Goal: Complete application form: Complete application form

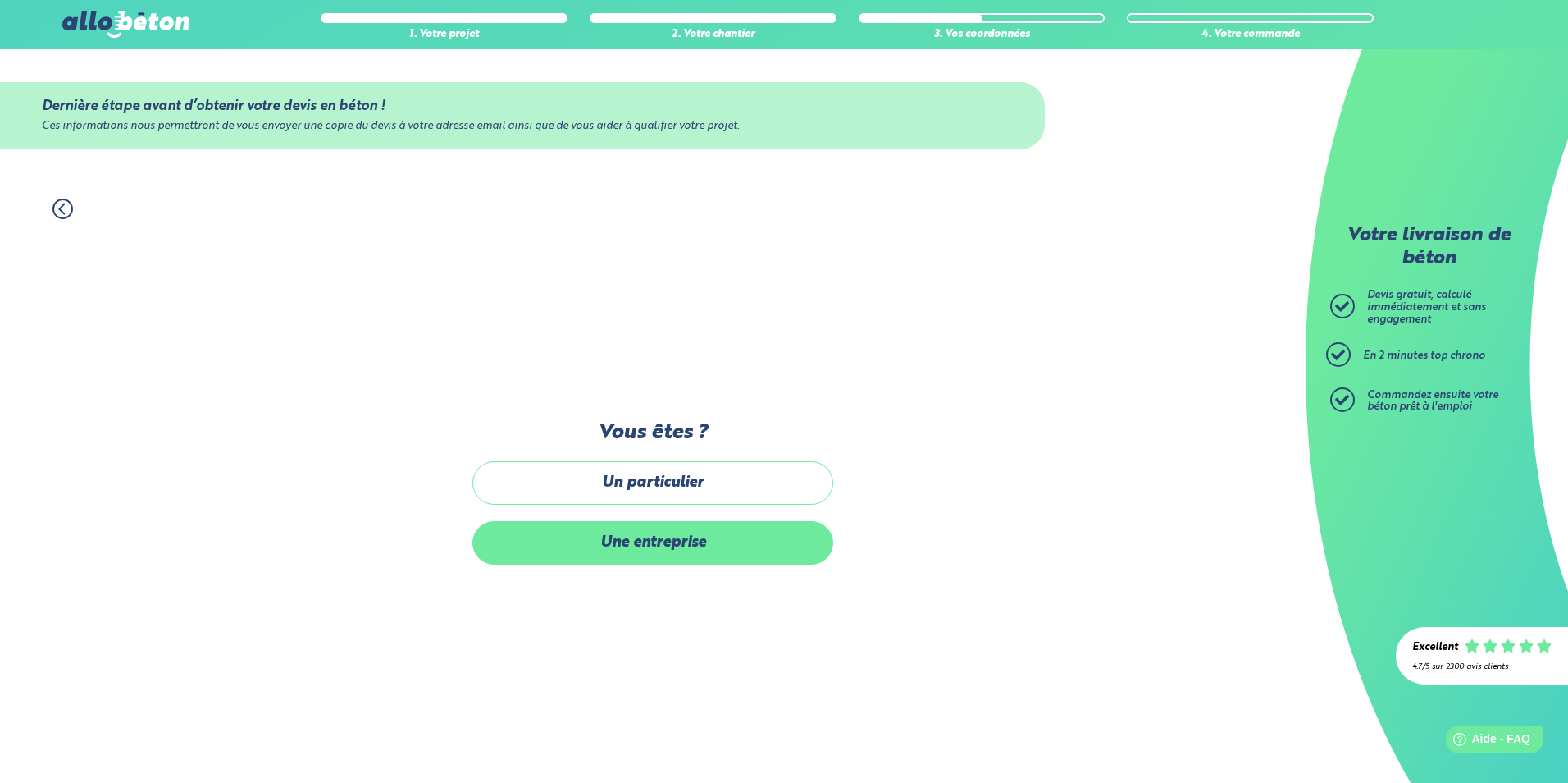
click at [616, 550] on label "Une entreprise" at bounding box center [652, 542] width 361 height 44
click at [0, 0] on input "Une entreprise" at bounding box center [0, 0] width 0 height 0
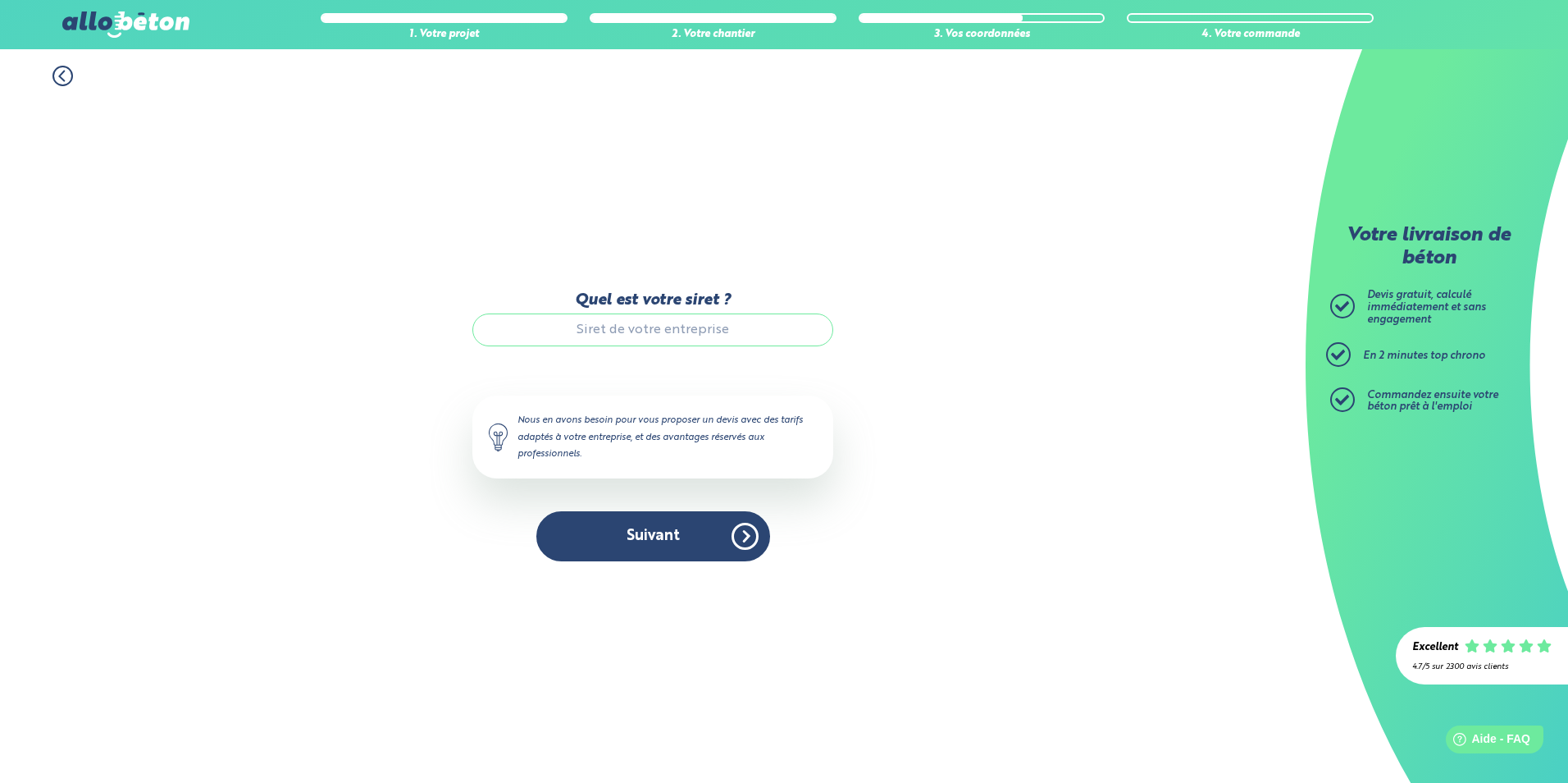
click at [627, 330] on input "Quel est votre siret ?" at bounding box center [652, 329] width 361 height 33
type input "85052829000014"
click at [662, 533] on button "Suivant" at bounding box center [653, 536] width 234 height 50
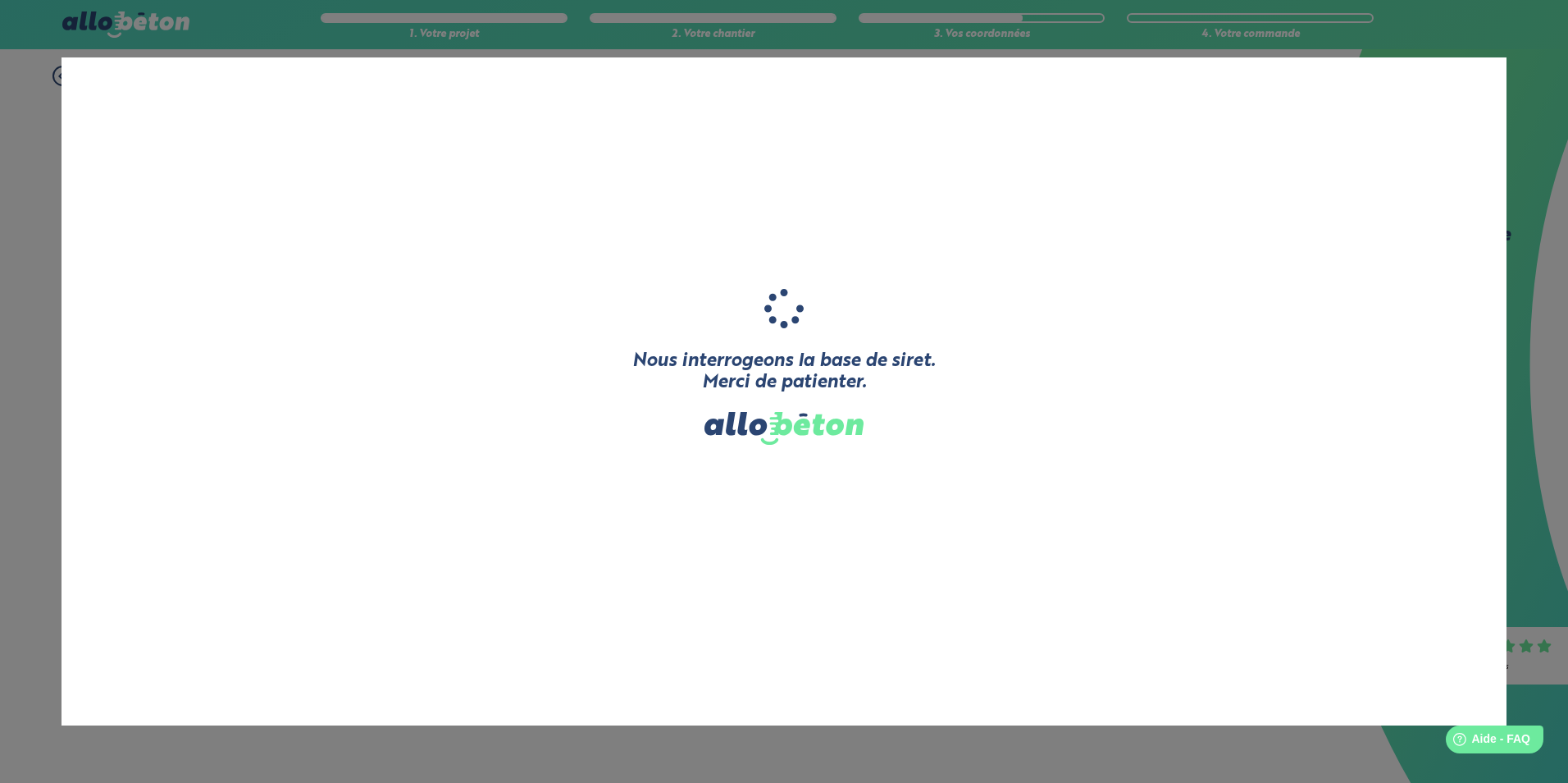
type input "LES COMPAGNONS DU 13"
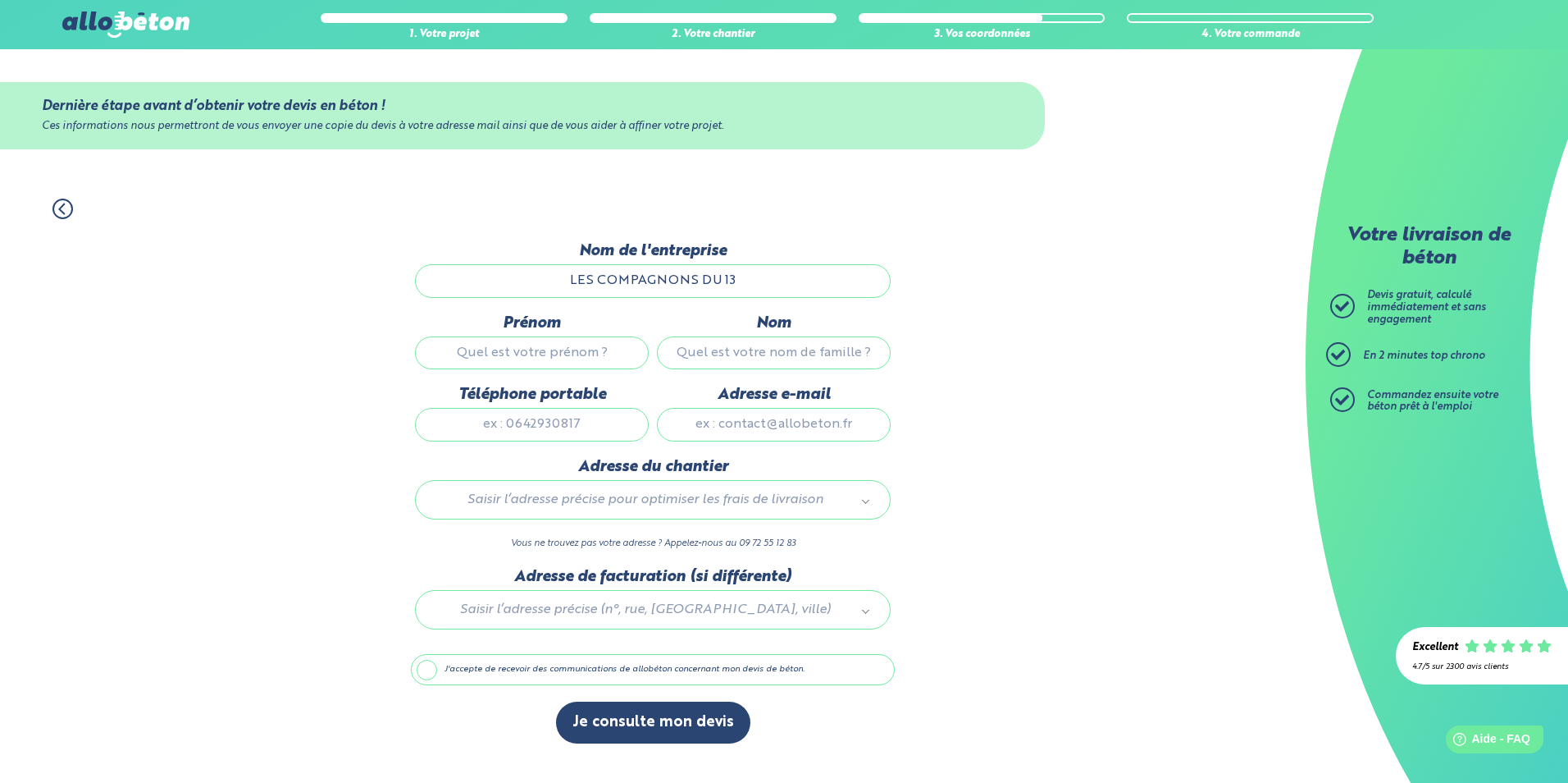
click at [568, 360] on input "Prénom" at bounding box center [532, 352] width 234 height 33
type input "[PERSON_NAME]"
click at [719, 361] on input "Nom" at bounding box center [773, 352] width 234 height 33
type input "VITTIGLIO"
click at [544, 422] on input "Téléphone portable" at bounding box center [532, 424] width 234 height 33
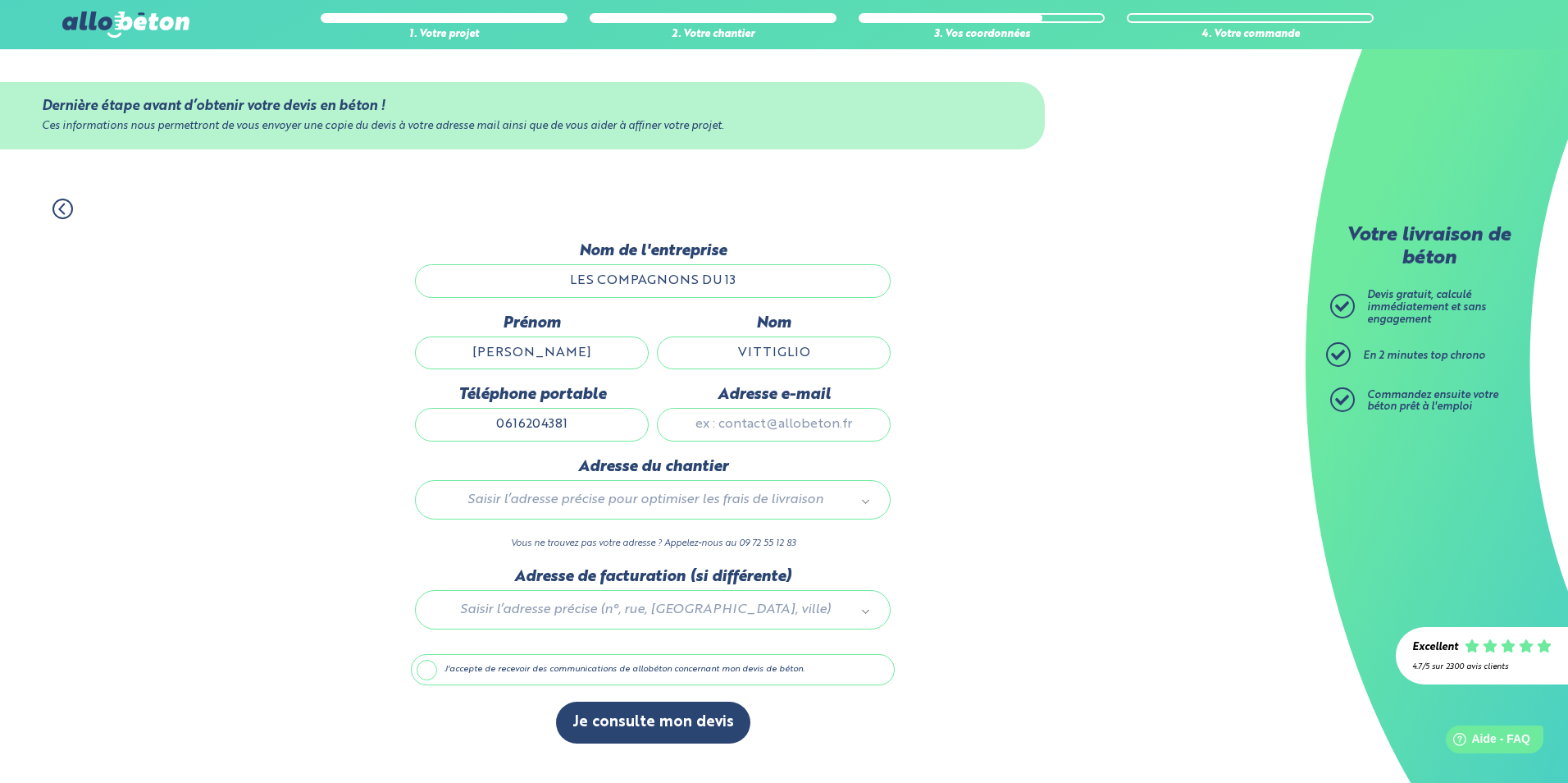
type input "0616204381"
click at [720, 420] on input "Adresse e-mail" at bounding box center [773, 424] width 234 height 33
type input "[EMAIL_ADDRESS][DOMAIN_NAME]"
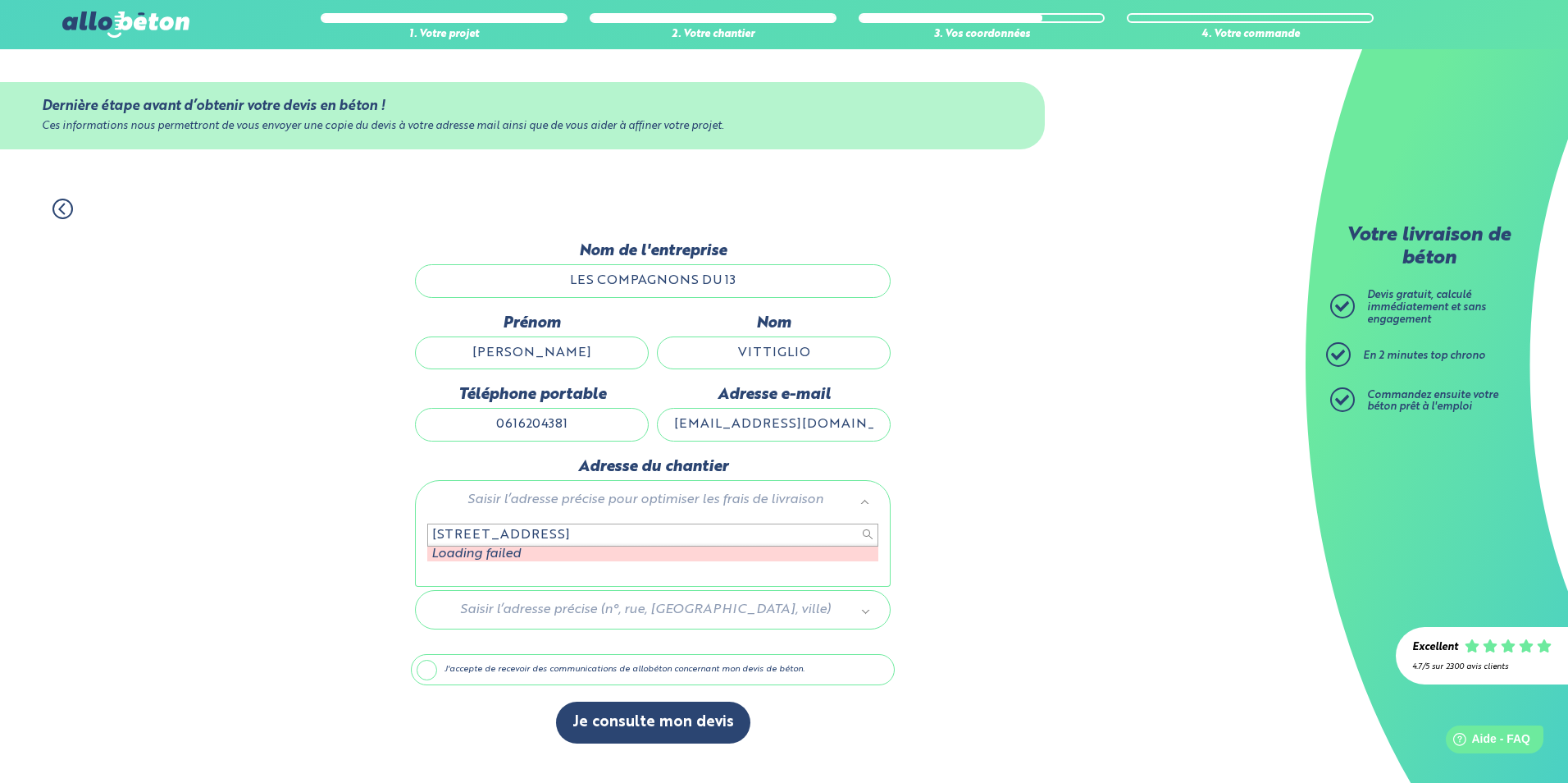
type input "[STREET_ADDRESS]"
click at [505, 585] on div "[STREET_ADDRESS] Loading failed" at bounding box center [652, 551] width 476 height 72
click at [678, 533] on input "[STREET_ADDRESS]" at bounding box center [652, 534] width 451 height 23
drag, startPoint x: 1265, startPoint y: 568, endPoint x: 1241, endPoint y: 567, distance: 24.0
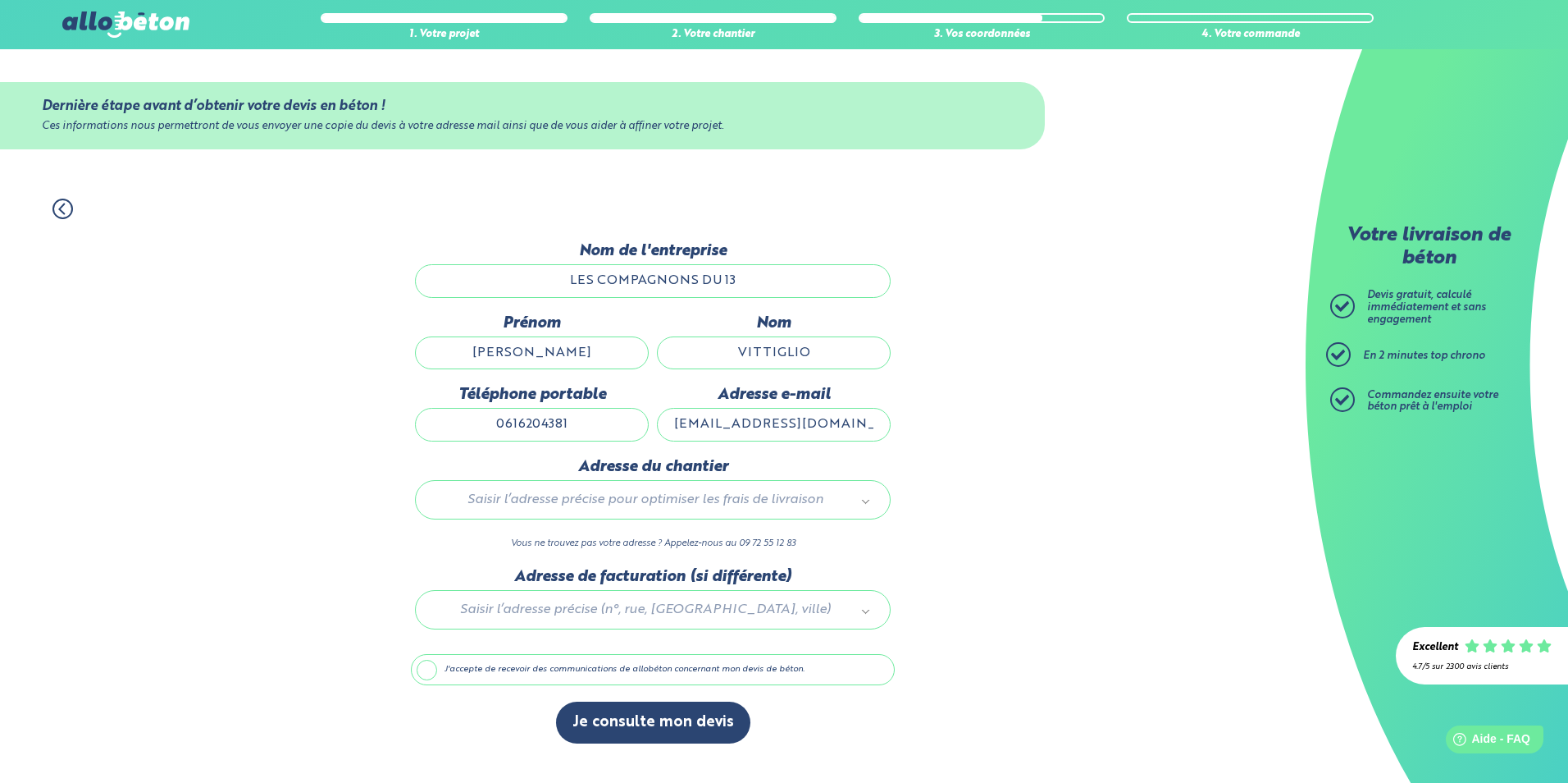
click at [586, 616] on div at bounding box center [652, 606] width 484 height 78
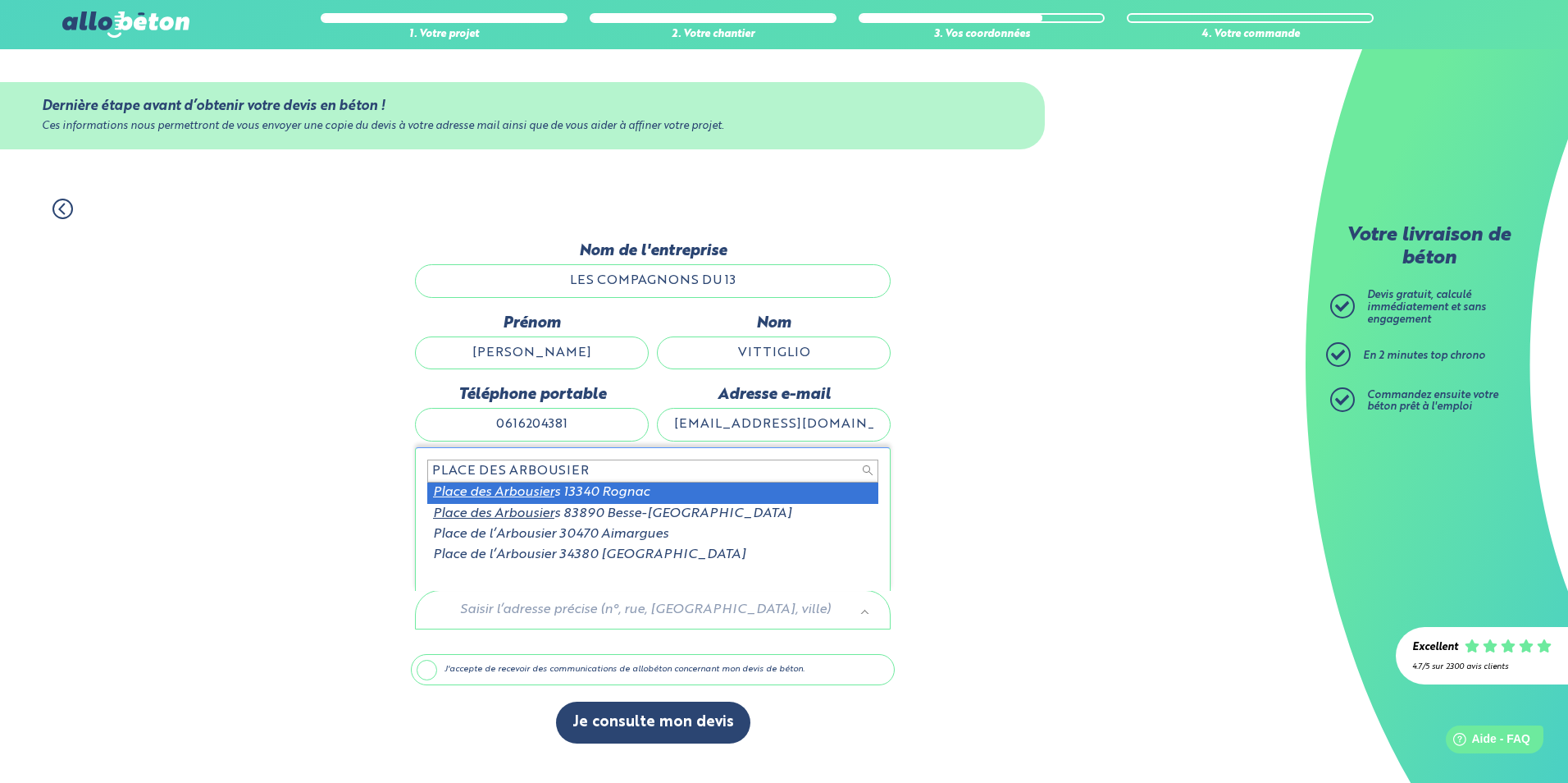
type input "PLACE DES ARBOUSIER"
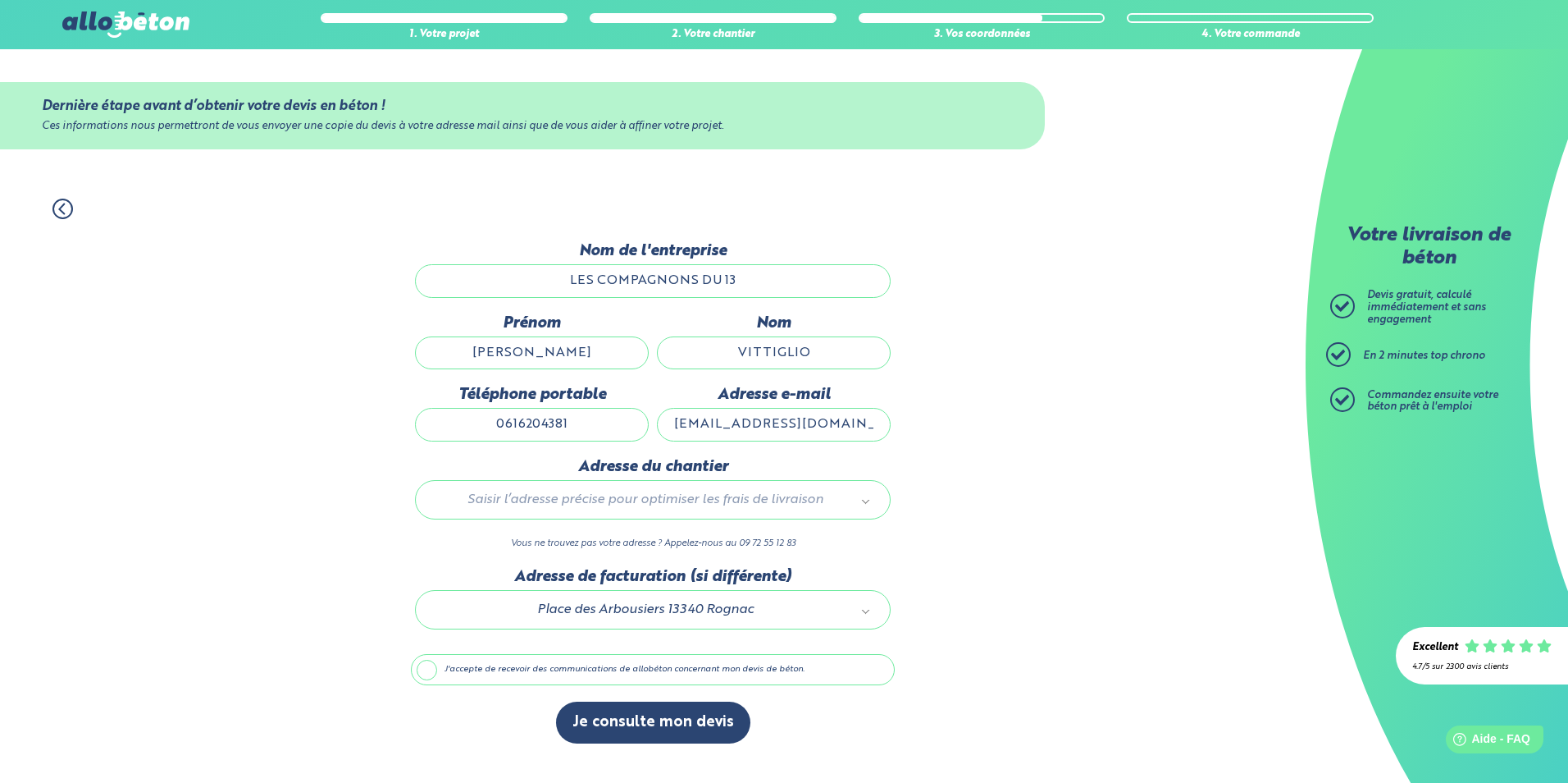
drag, startPoint x: 427, startPoint y: 666, endPoint x: 530, endPoint y: 703, distance: 109.4
click at [427, 666] on label "J'accepte de recevoir des communications de allobéton concernant mon devis de b…" at bounding box center [652, 669] width 484 height 31
click at [0, 0] on input "J'accepte de recevoir des communications de allobéton concernant mon devis de b…" at bounding box center [0, 0] width 0 height 0
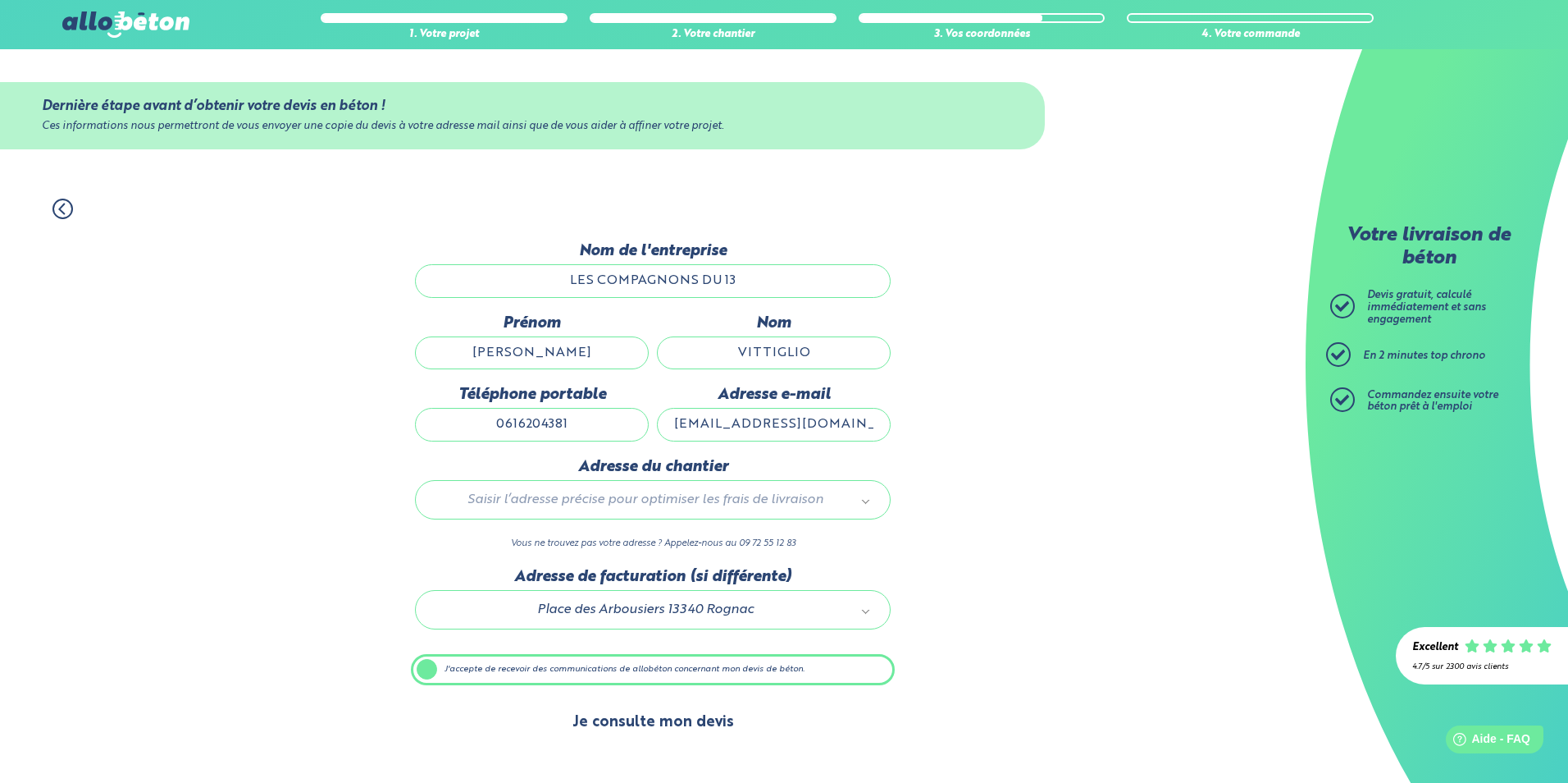
click at [661, 723] on button "Je consulte mon devis" at bounding box center [653, 722] width 195 height 42
click at [1241, 481] on div "1. Votre projet 2. Votre chantier 3. Vos coordonnées 4. Votre commande Dernière…" at bounding box center [652, 482] width 1306 height 600
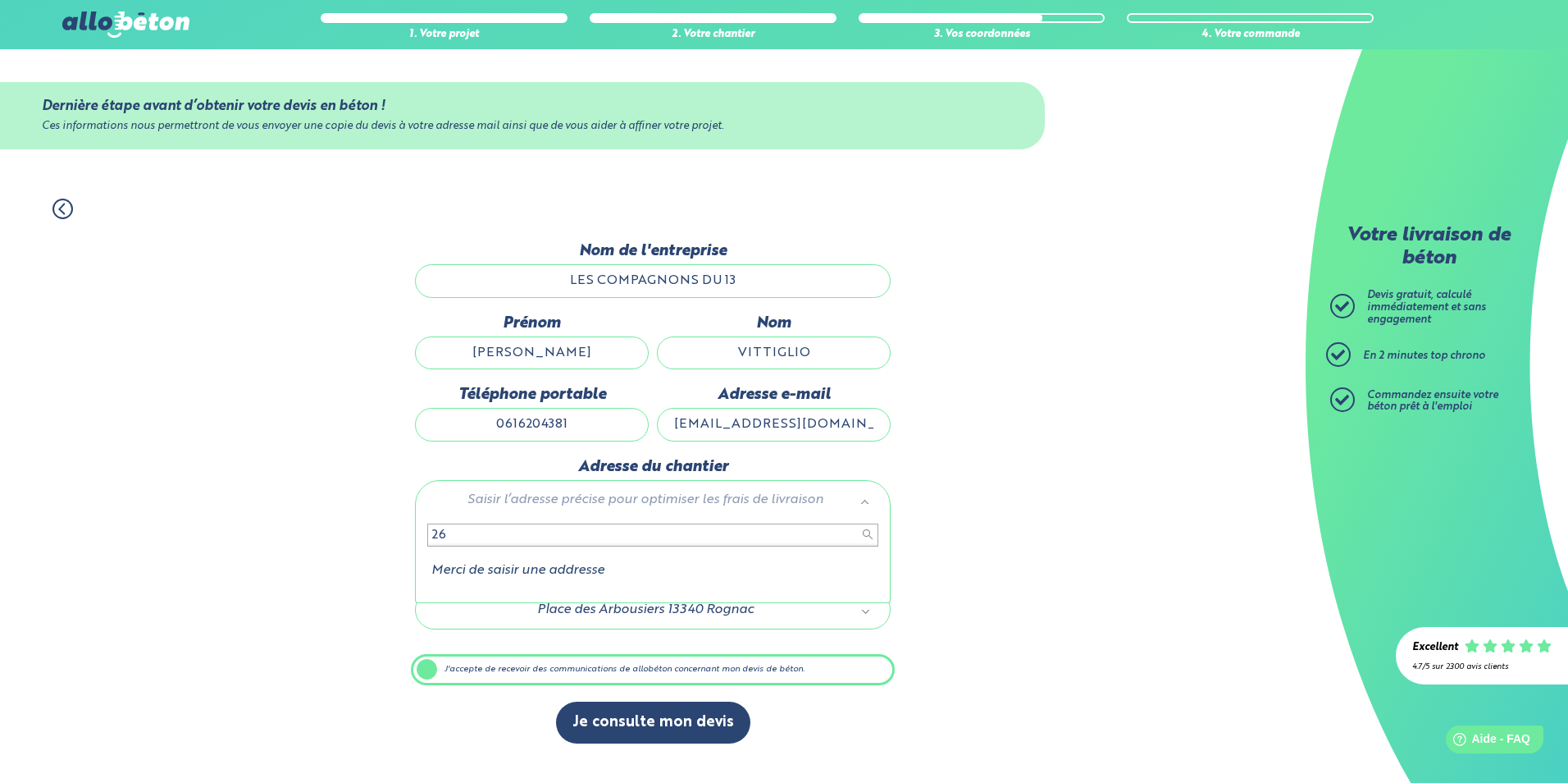
type input "2"
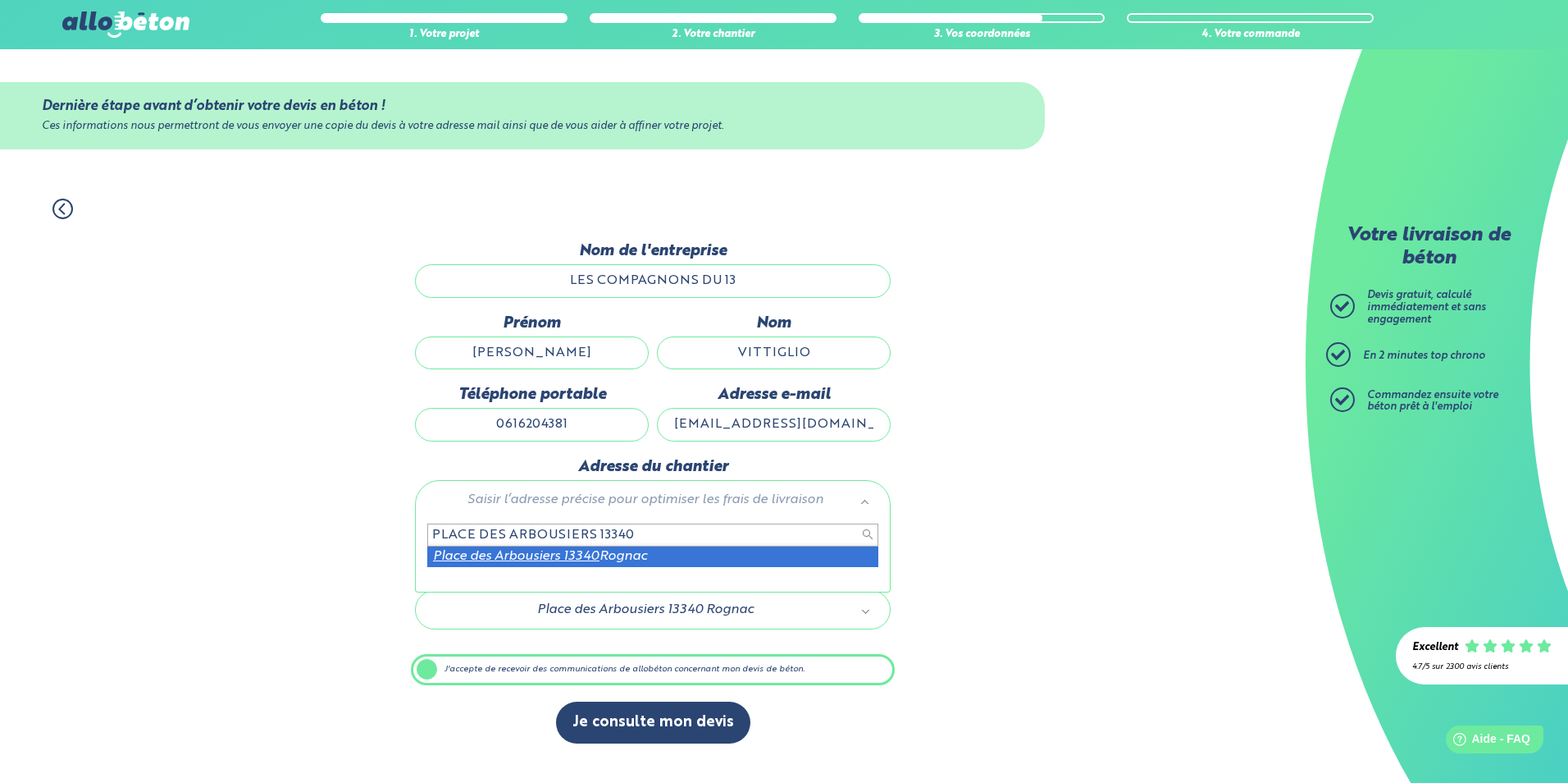
type input "PLACE DES ARBOUSIERS 13340"
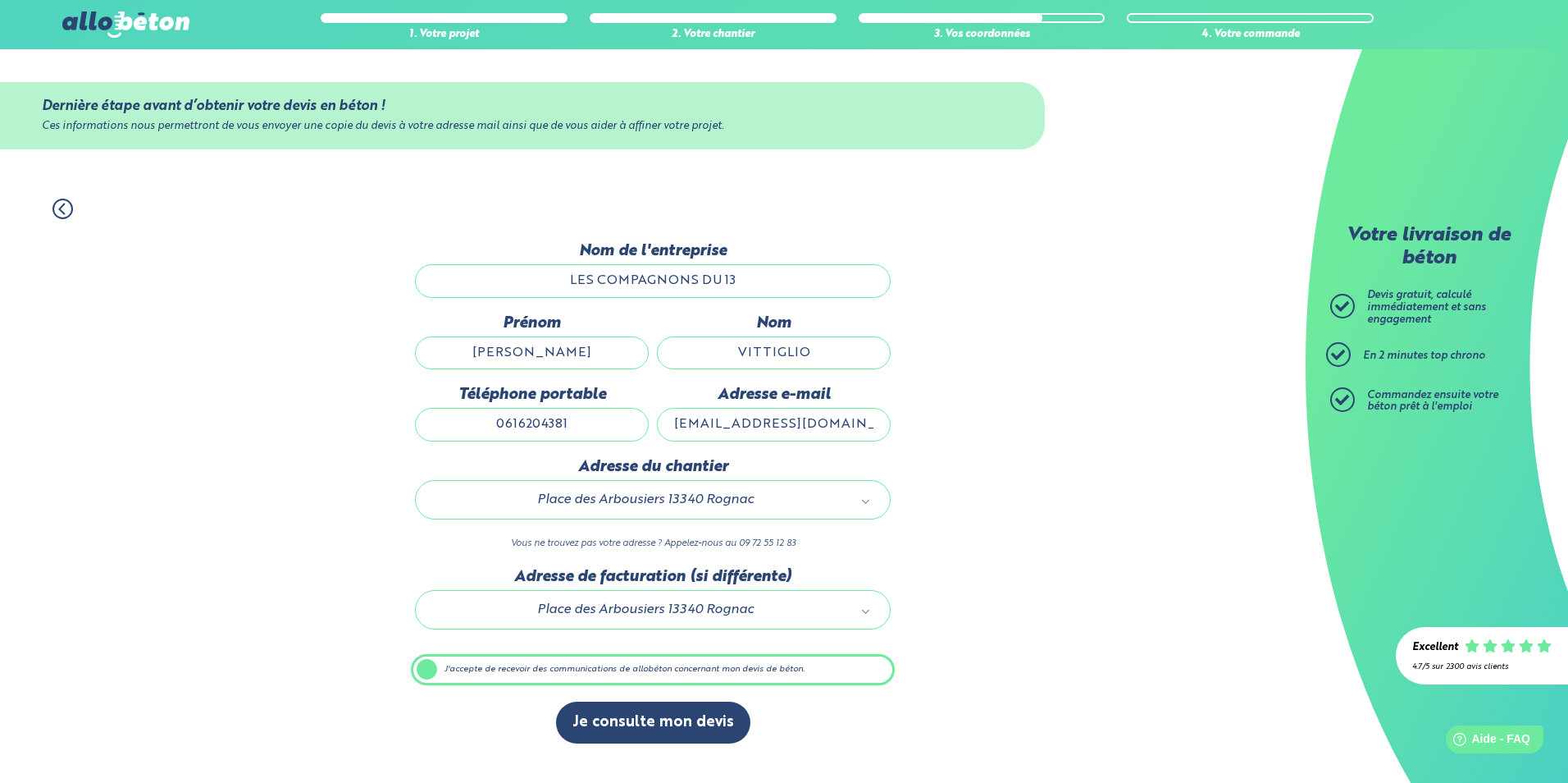
click at [1072, 550] on div "1. Votre projet 2. Votre chantier 3. Vos coordonnées 4. Votre commande Dernière…" at bounding box center [652, 482] width 1306 height 600
drag, startPoint x: 1072, startPoint y: 550, endPoint x: 970, endPoint y: 569, distance: 103.8
click at [1061, 557] on div "1. Votre projet 2. Votre chantier 3. Vos coordonnées 4. Votre commande Dernière…" at bounding box center [652, 482] width 1306 height 600
click at [710, 420] on input "[EMAIL_ADDRESS][DOMAIN_NAME]" at bounding box center [773, 424] width 234 height 33
click at [608, 428] on input "0616204381" at bounding box center [532, 424] width 234 height 33
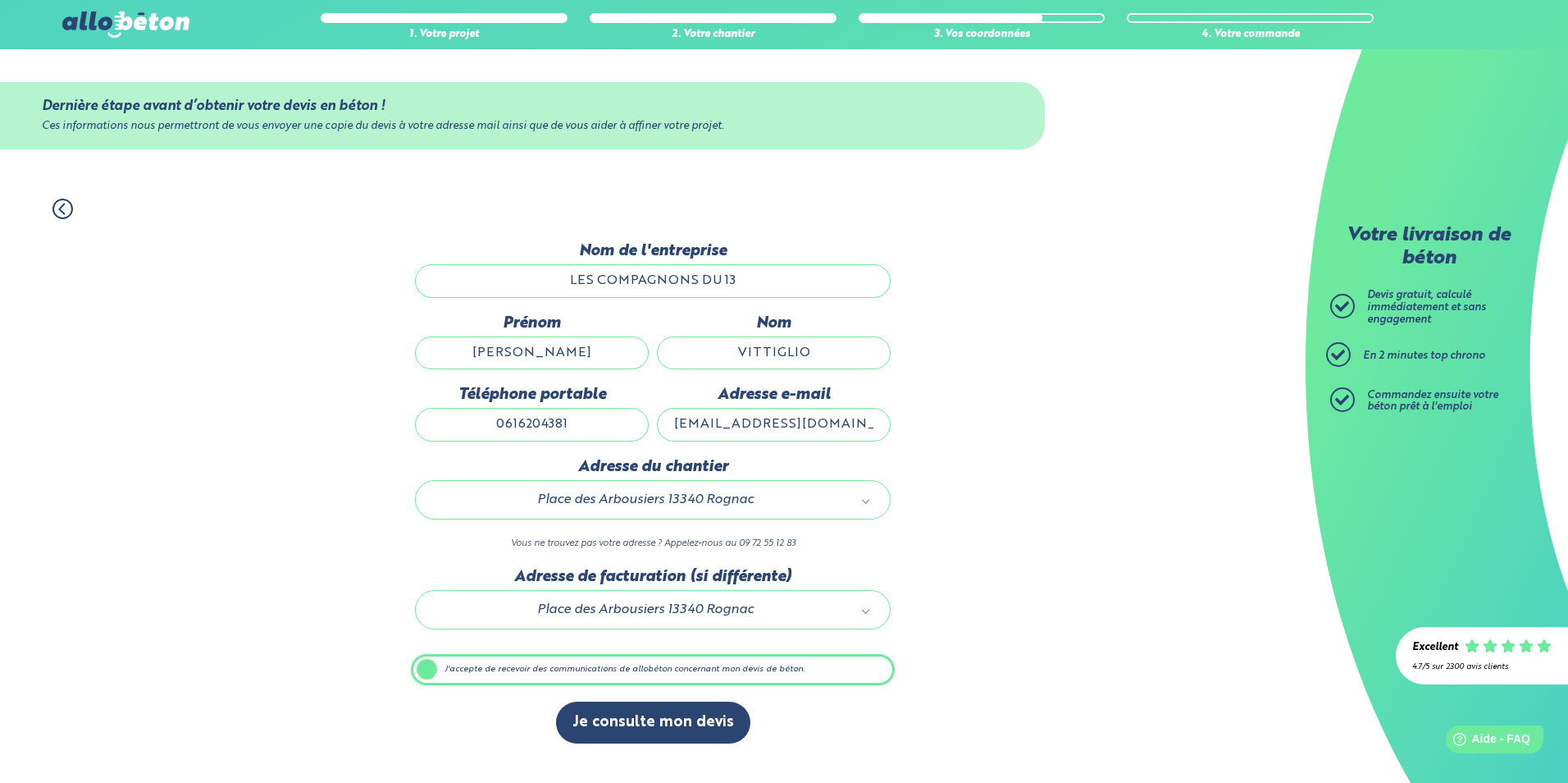
click at [764, 278] on input "LES COMPAGNONS DU 13" at bounding box center [652, 280] width 476 height 33
click at [424, 666] on label "J'accepte de recevoir des communications de allobéton concernant mon devis de b…" at bounding box center [652, 669] width 484 height 31
click at [0, 0] on input "J'accepte de recevoir des communications de allobéton concernant mon devis de b…" at bounding box center [0, 0] width 0 height 0
click at [430, 672] on label "J'accepte de recevoir des communications de allobéton concernant mon devis de b…" at bounding box center [652, 669] width 484 height 31
click at [0, 0] on input "J'accepte de recevoir des communications de allobéton concernant mon devis de b…" at bounding box center [0, 0] width 0 height 0
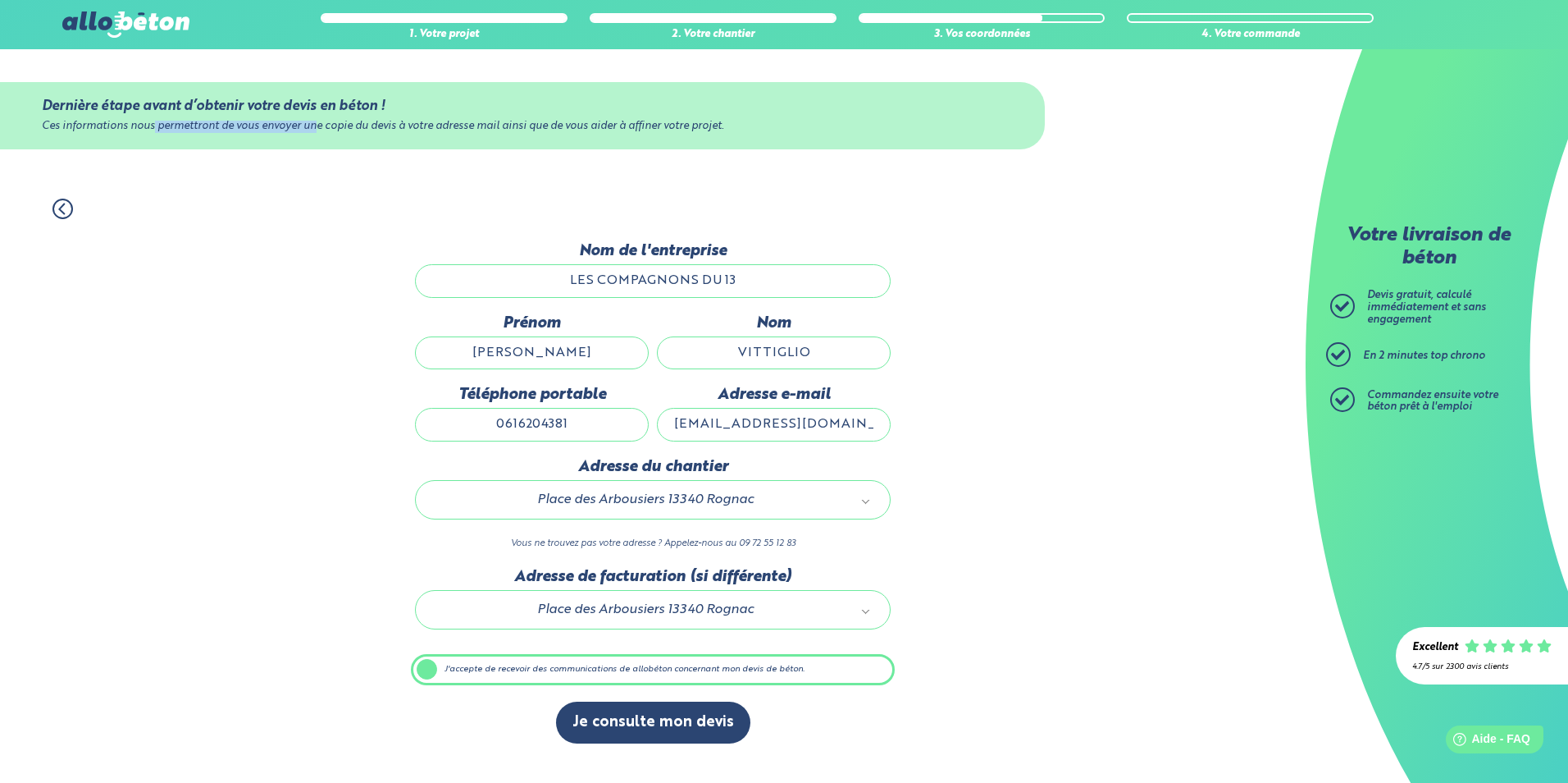
drag, startPoint x: 153, startPoint y: 120, endPoint x: 314, endPoint y: 162, distance: 166.4
click at [314, 162] on div "Dernière étape avant d’obtenir votre devis en béton ! Ces informations nous per…" at bounding box center [652, 115] width 1306 height 133
click at [748, 458] on label "Adresse du chantier" at bounding box center [652, 467] width 476 height 18
click at [981, 550] on div "1. Votre projet 2. Votre chantier 3. Vos coordonnées 4. Votre commande Dernière…" at bounding box center [652, 482] width 1306 height 600
click at [1132, 645] on div "1. Votre projet 2. Votre chantier 3. Vos coordonnées 4. Votre commande Dernière…" at bounding box center [652, 482] width 1306 height 600
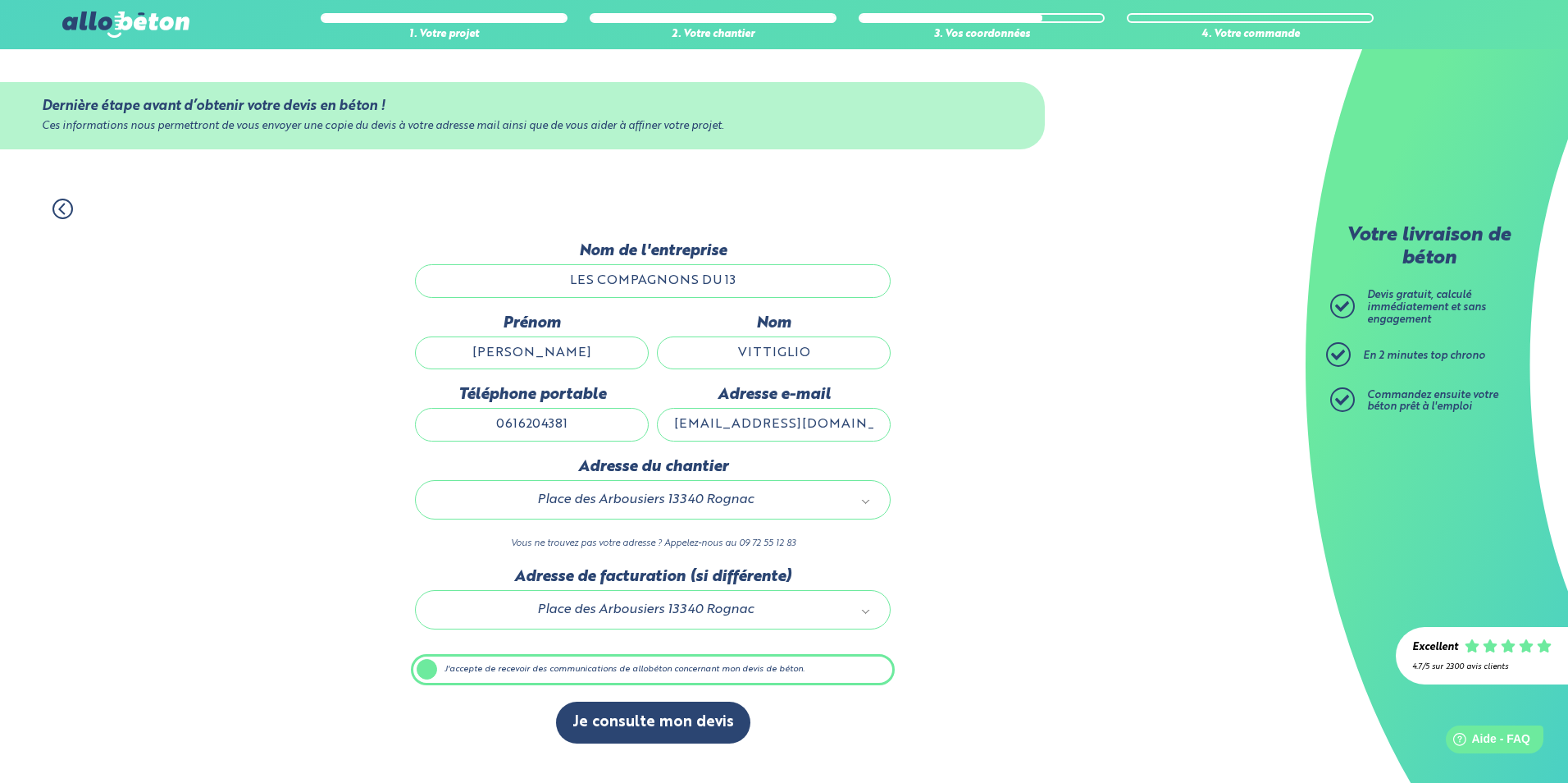
click at [819, 431] on input "[EMAIL_ADDRESS][DOMAIN_NAME]" at bounding box center [773, 424] width 234 height 33
click at [819, 432] on input "[EMAIL_ADDRESS][DOMAIN_NAME]" at bounding box center [773, 424] width 234 height 33
type input "[EMAIL_ADDRESS][DOMAIN_NAME]"
drag, startPoint x: 744, startPoint y: 580, endPoint x: 756, endPoint y: 575, distance: 13.0
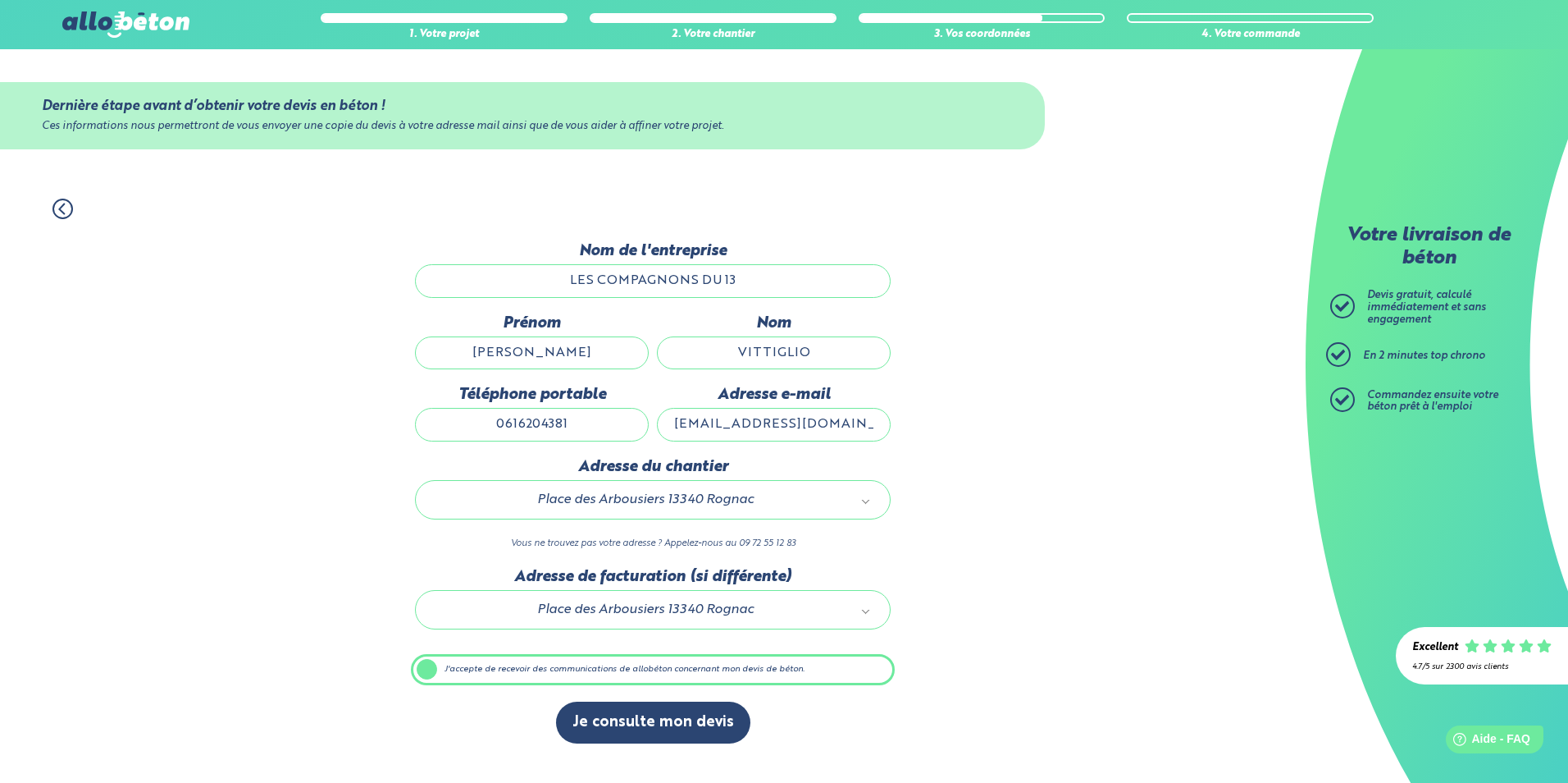
click at [745, 579] on label "Adresse de facturation (si différente)" at bounding box center [652, 576] width 476 height 18
click at [803, 575] on label "Adresse de facturation (si différente)" at bounding box center [652, 576] width 476 height 18
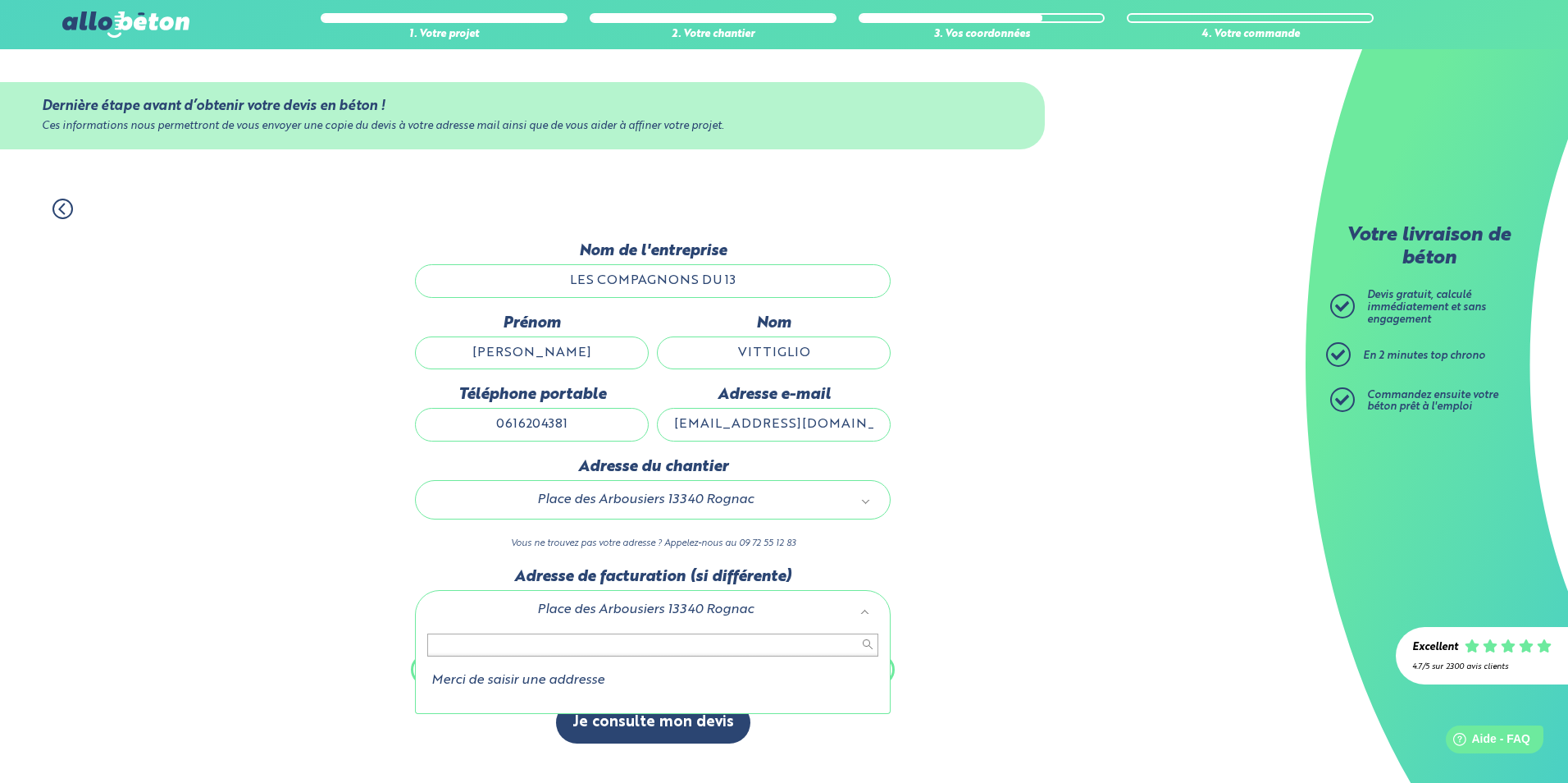
click at [500, 643] on input "text" at bounding box center [652, 644] width 451 height 23
drag, startPoint x: 609, startPoint y: 642, endPoint x: 495, endPoint y: 638, distance: 114.1
click at [588, 643] on input "text" at bounding box center [652, 644] width 451 height 23
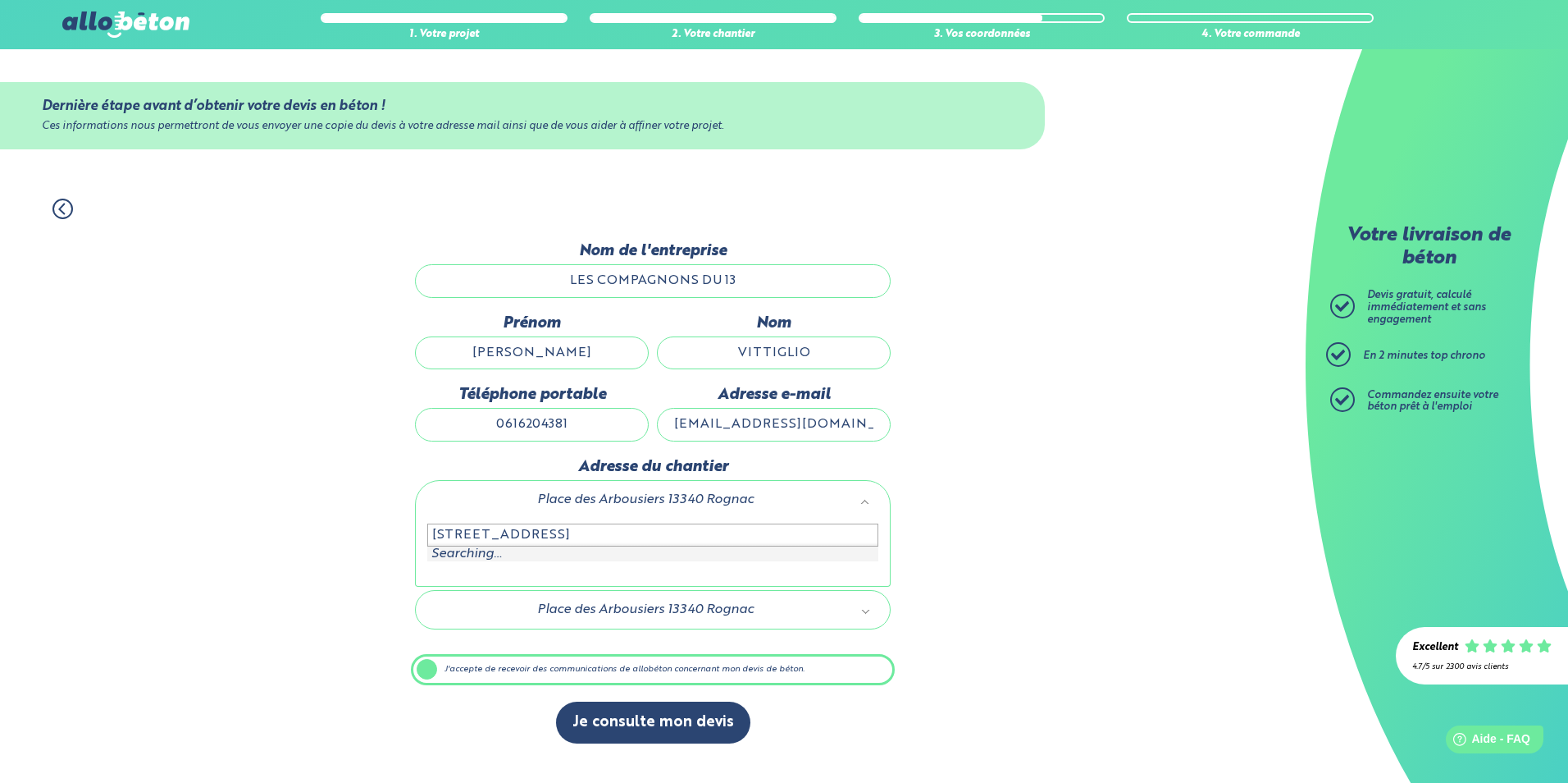
type input "[STREET_ADDRESS]"
